Goal: Task Accomplishment & Management: Use online tool/utility

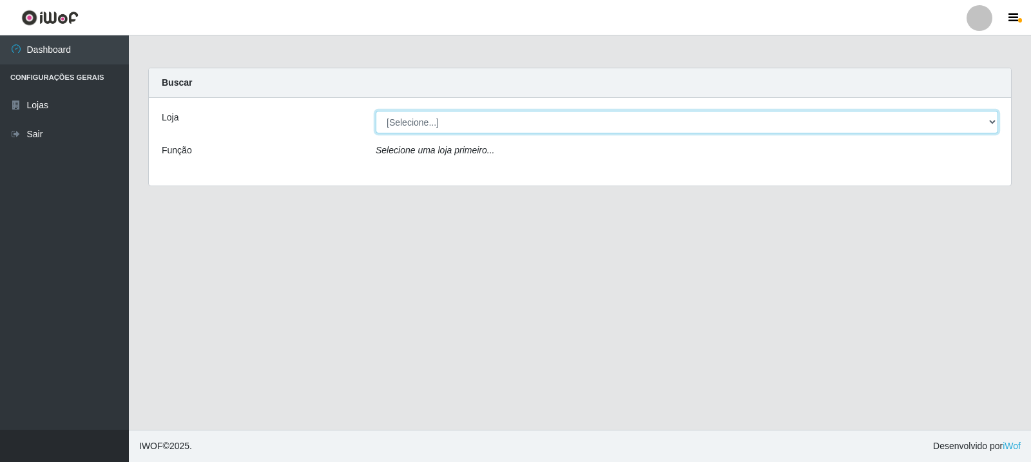
click at [993, 121] on select "[Selecione...] Rede Compras Supermercados - LOJA 3" at bounding box center [687, 122] width 623 height 23
select select "162"
click at [376, 111] on select "[Selecione...] Rede Compras Supermercados - LOJA 3" at bounding box center [687, 122] width 623 height 23
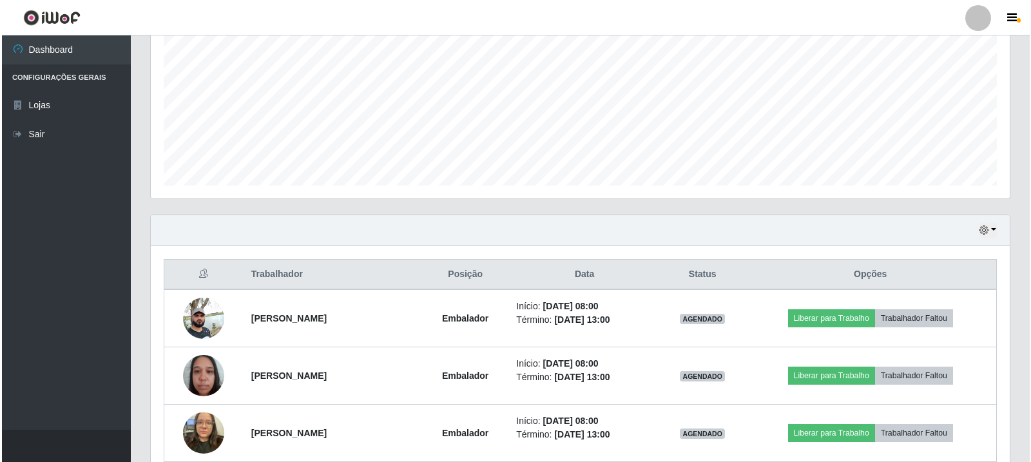
scroll to position [322, 0]
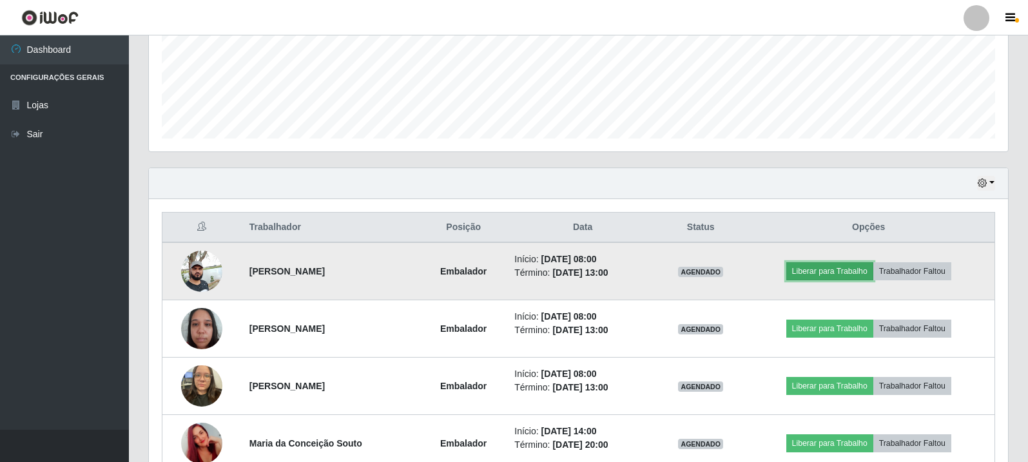
click at [847, 273] on button "Liberar para Trabalho" at bounding box center [829, 271] width 87 height 18
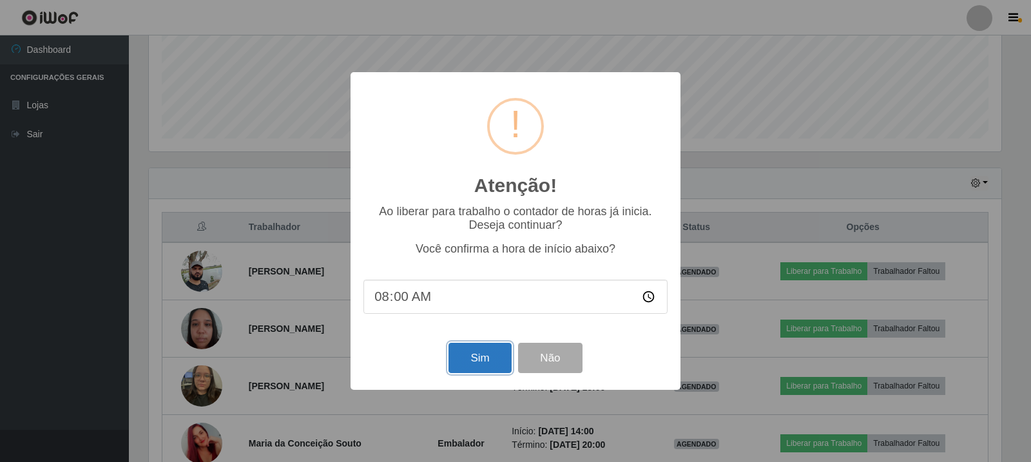
click at [490, 354] on button "Sim" at bounding box center [480, 358] width 63 height 30
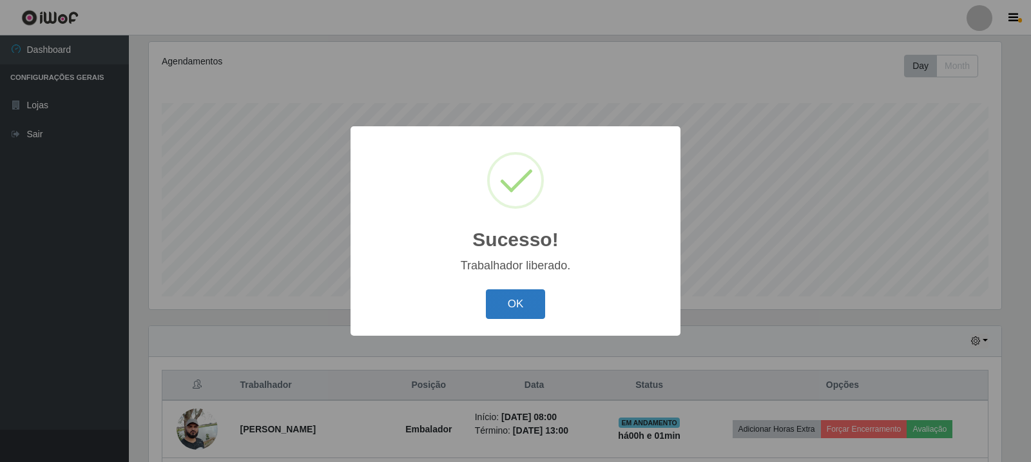
click at [525, 308] on button "OK" at bounding box center [516, 304] width 60 height 30
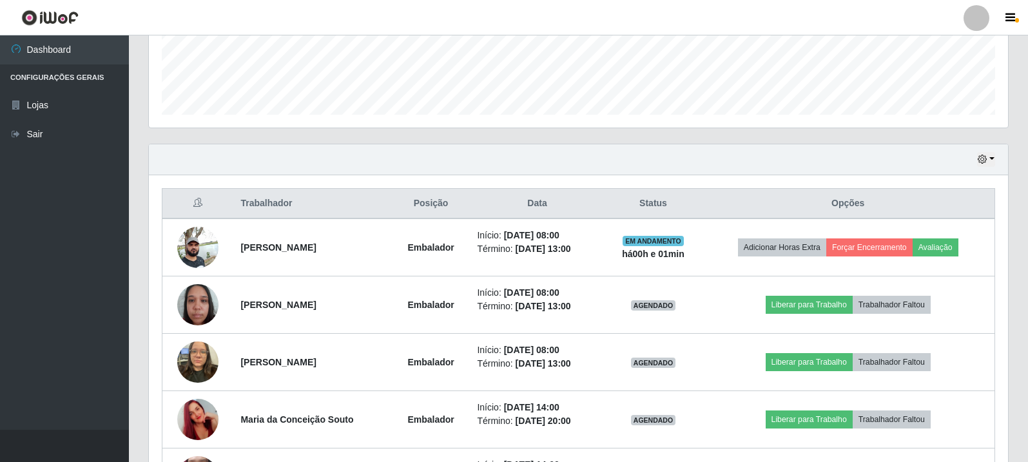
scroll to position [358, 0]
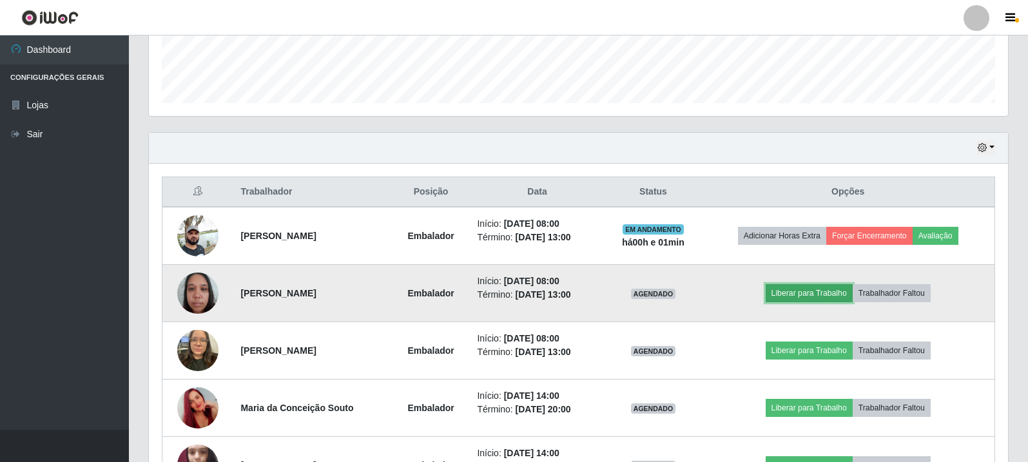
click at [806, 286] on button "Liberar para Trabalho" at bounding box center [809, 293] width 87 height 18
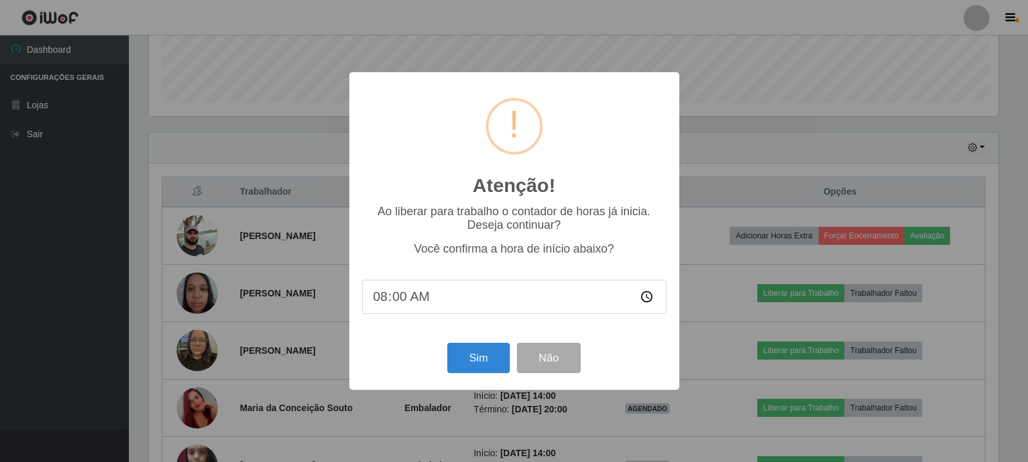
scroll to position [267, 853]
click at [483, 349] on button "Sim" at bounding box center [480, 358] width 63 height 30
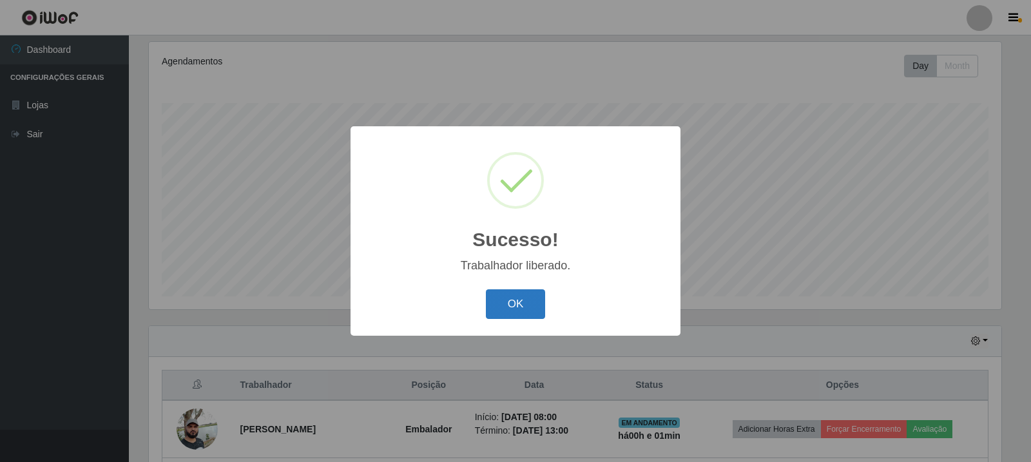
click at [538, 304] on button "OK" at bounding box center [516, 304] width 60 height 30
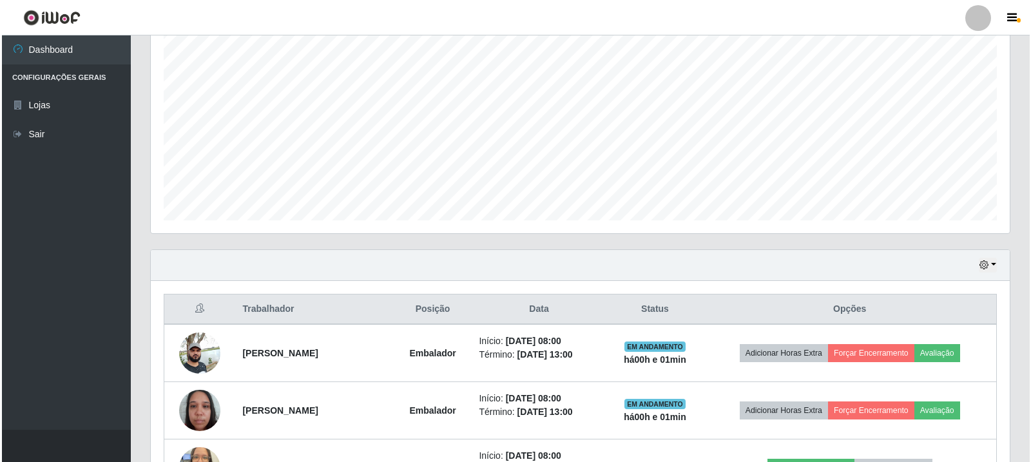
scroll to position [358, 0]
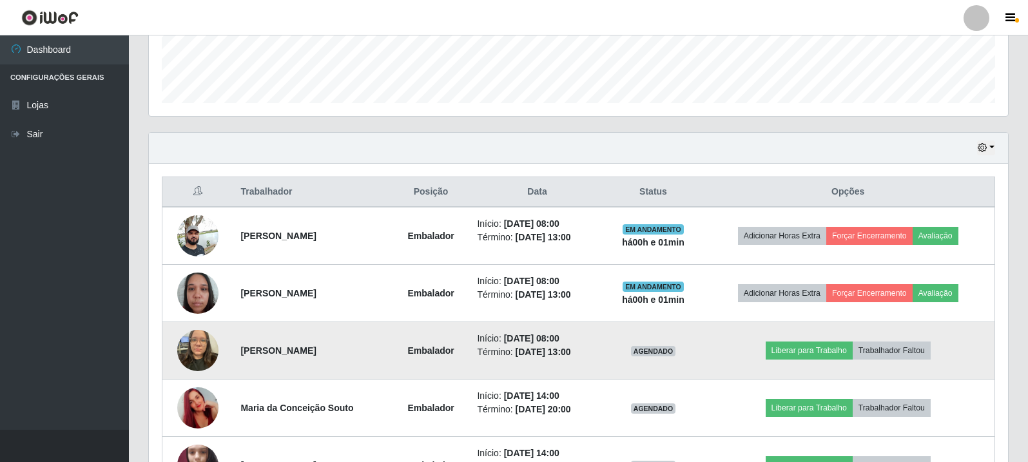
click at [205, 350] on img at bounding box center [197, 350] width 41 height 55
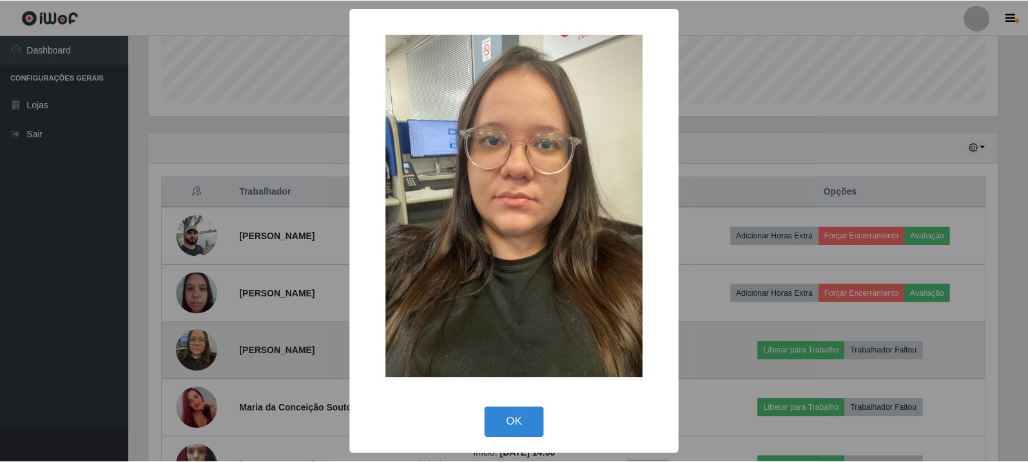
scroll to position [267, 853]
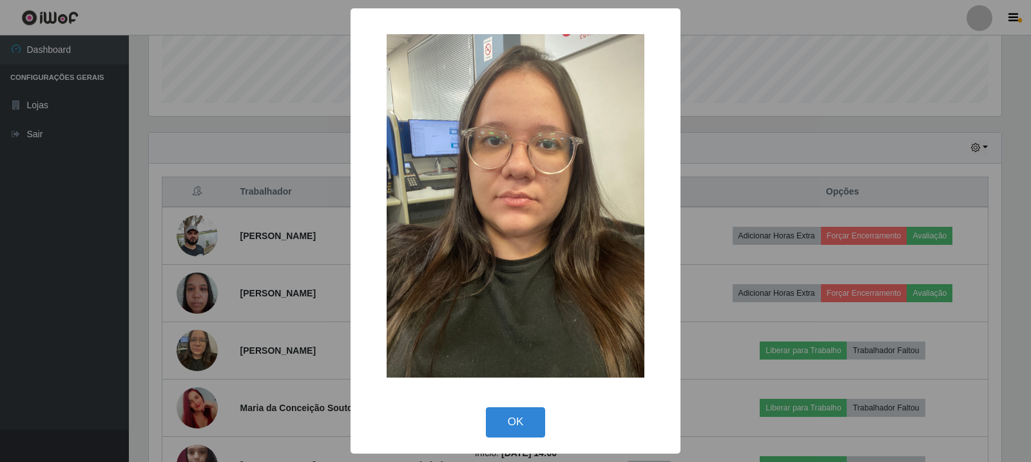
click at [239, 101] on div "× OK Cancel" at bounding box center [515, 231] width 1031 height 462
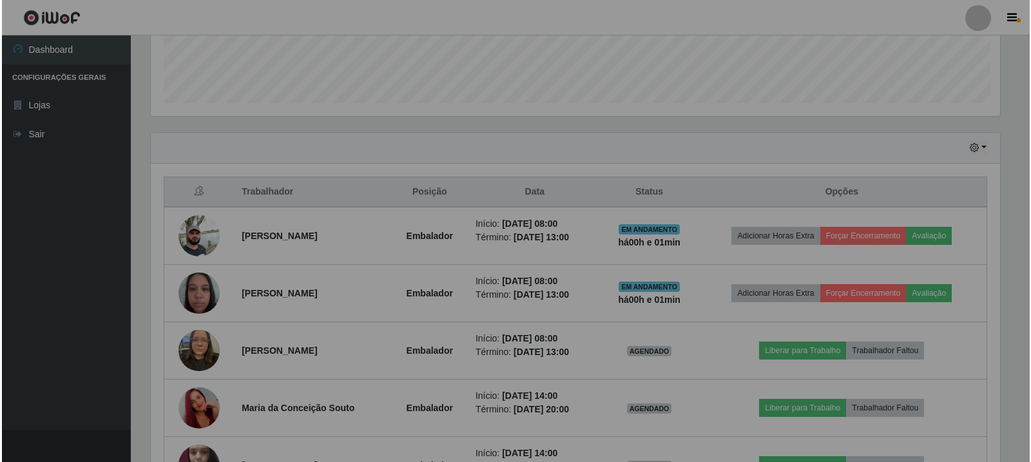
scroll to position [267, 859]
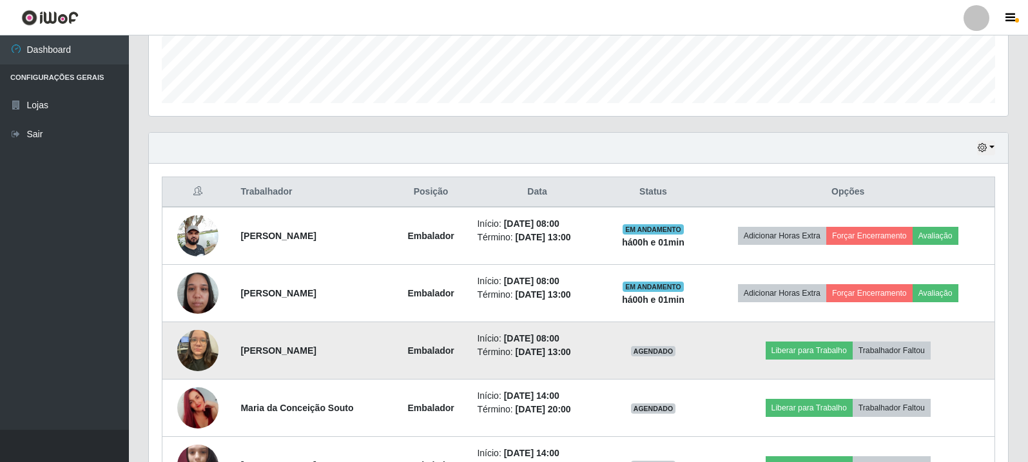
click at [198, 360] on img at bounding box center [197, 350] width 41 height 55
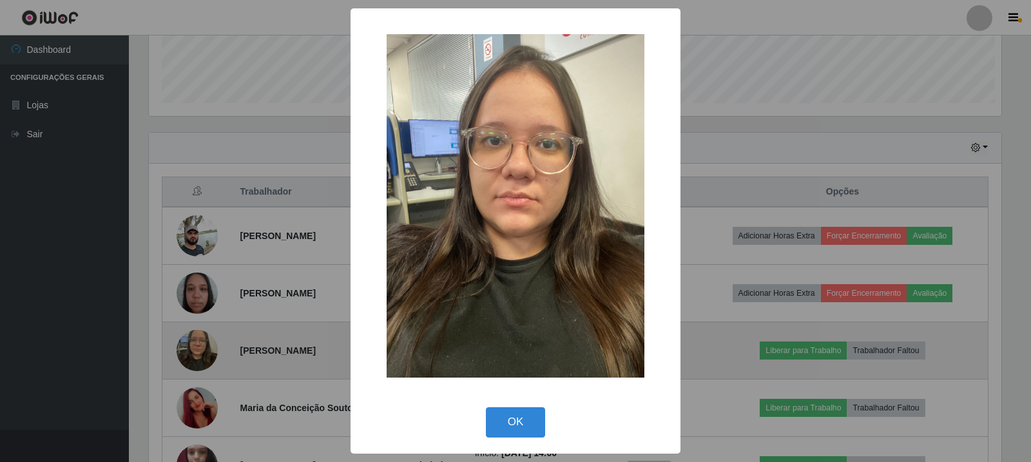
scroll to position [0, 0]
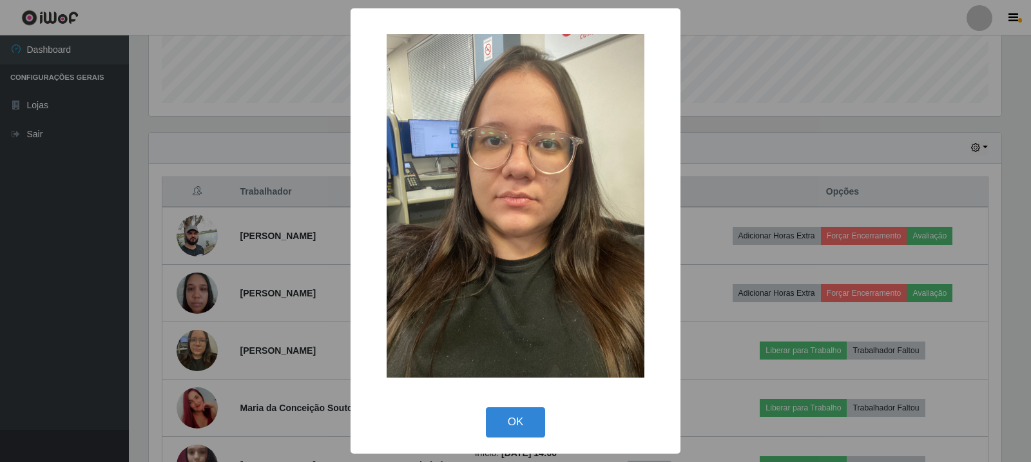
click at [109, 242] on div "× OK Cancel" at bounding box center [515, 231] width 1031 height 462
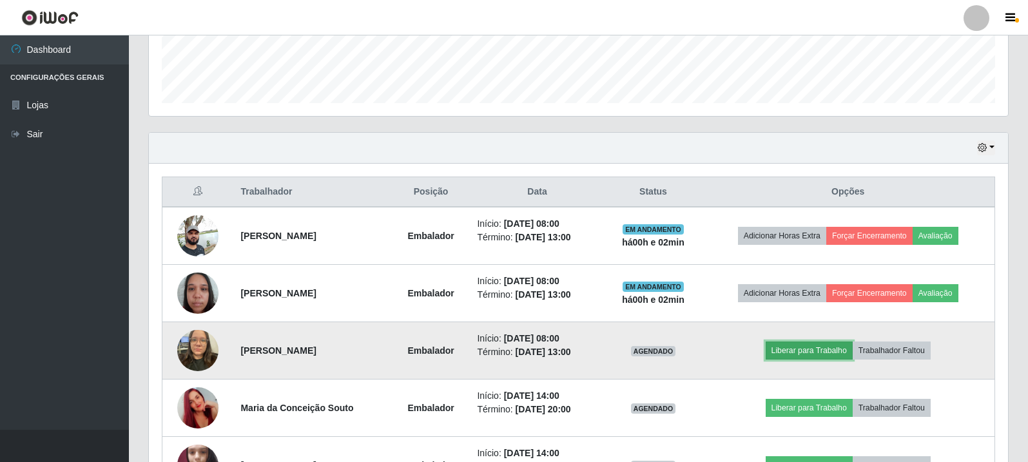
click at [796, 350] on button "Liberar para Trabalho" at bounding box center [809, 351] width 87 height 18
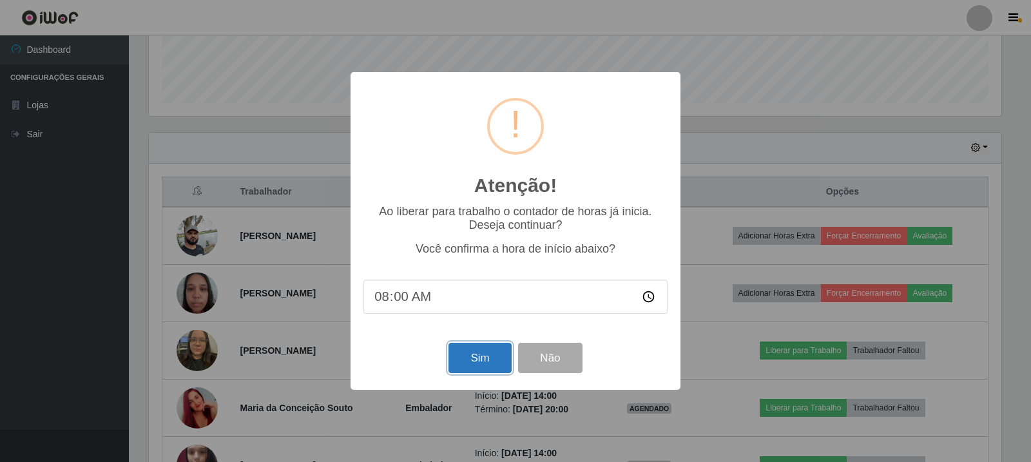
click at [490, 360] on button "Sim" at bounding box center [480, 358] width 63 height 30
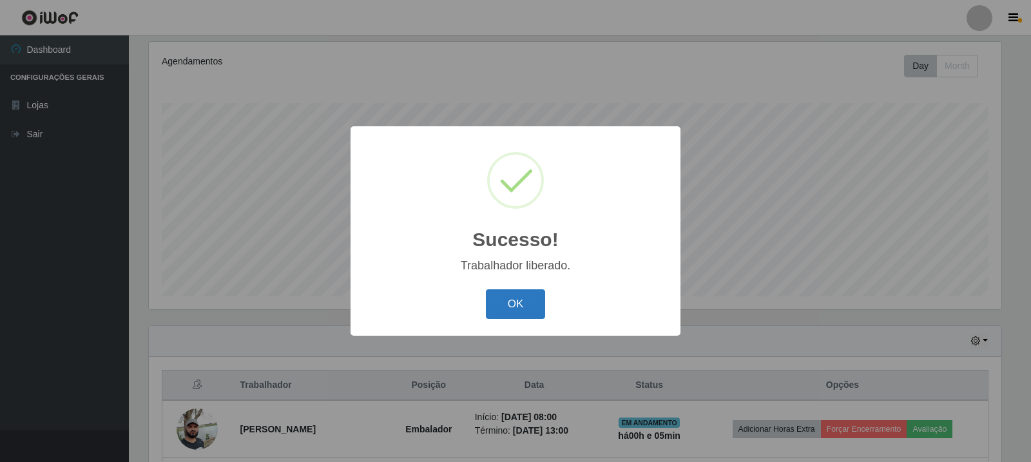
click at [530, 311] on button "OK" at bounding box center [516, 304] width 60 height 30
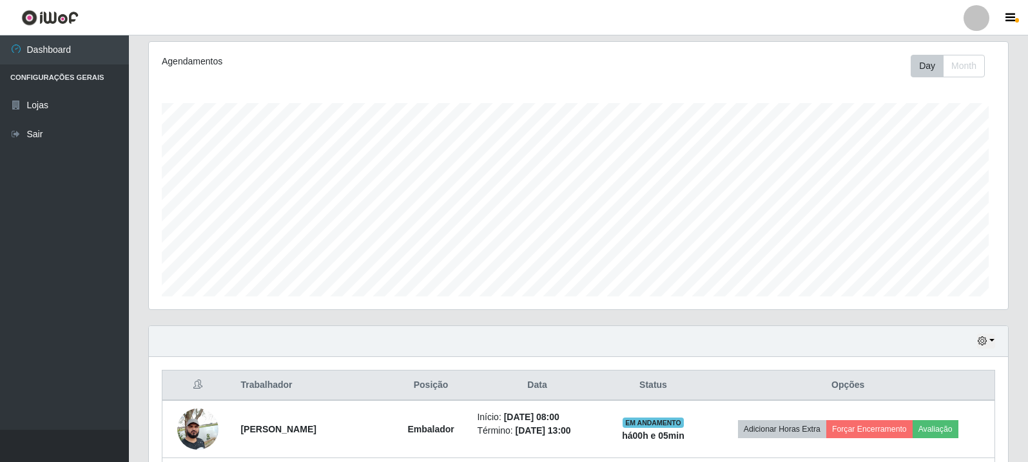
scroll to position [267, 859]
